Goal: Ask a question

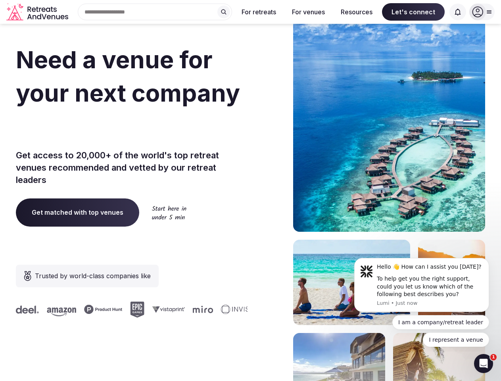
click at [250, 191] on div "Need a venue for your next company offsite? Get access to 20,000+ of the world'…" at bounding box center [251, 237] width 470 height 478
click at [155, 12] on div "Search Popular Destinations [GEOGRAPHIC_DATA], [GEOGRAPHIC_DATA] [GEOGRAPHIC_DA…" at bounding box center [151, 12] width 161 height 17
click at [224, 12] on input "text" at bounding box center [155, 12] width 154 height 17
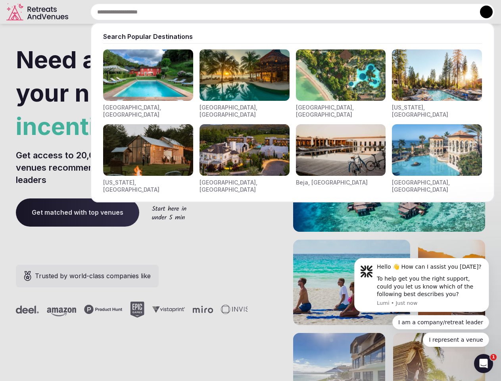
click at [259, 12] on input "text" at bounding box center [292, 12] width 404 height 17
click at [308, 12] on input "text" at bounding box center [292, 12] width 404 height 17
click at [357, 12] on input "text" at bounding box center [292, 12] width 404 height 17
click at [414, 12] on input "text" at bounding box center [292, 12] width 404 height 17
click at [458, 12] on input "text" at bounding box center [292, 12] width 404 height 17
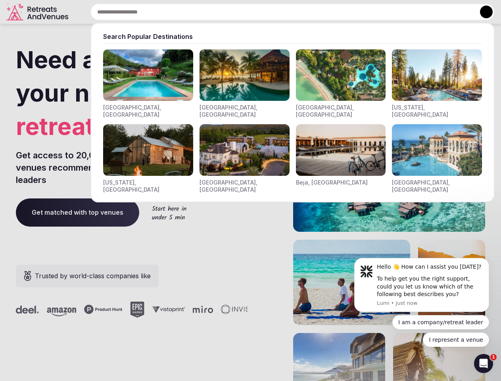
click at [482, 12] on button at bounding box center [486, 12] width 13 height 13
click at [422, 285] on div "To help get you the right support, could you let us know which of the following…" at bounding box center [430, 286] width 106 height 23
